Goal: Information Seeking & Learning: Learn about a topic

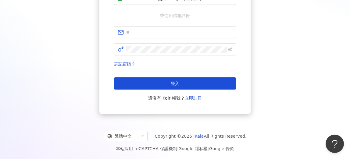
scroll to position [102, 0]
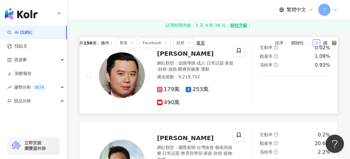
scroll to position [190, 0]
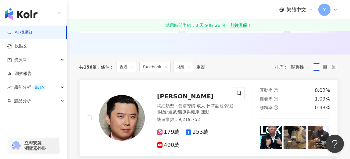
click at [192, 130] on span "253萬" at bounding box center [197, 132] width 23 height 6
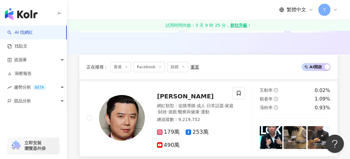
scroll to position [216, 0]
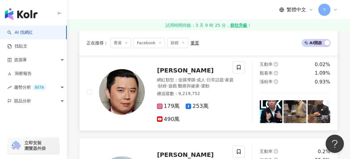
click at [171, 70] on span "[PERSON_NAME]" at bounding box center [185, 70] width 57 height 7
click at [163, 68] on span "[PERSON_NAME]" at bounding box center [185, 70] width 57 height 7
